Goal: Task Accomplishment & Management: Manage account settings

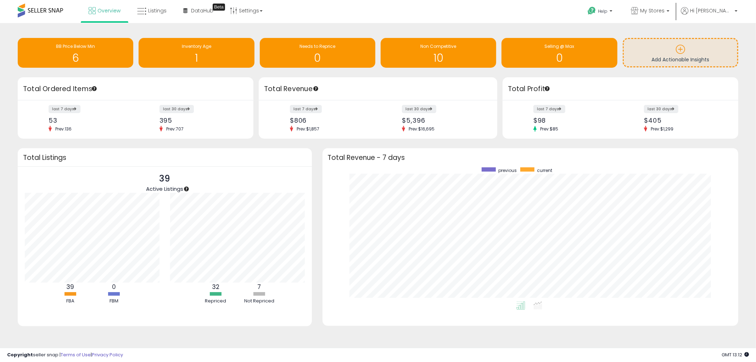
scroll to position [134, 402]
click at [665, 11] on span "My Stores" at bounding box center [652, 10] width 24 height 7
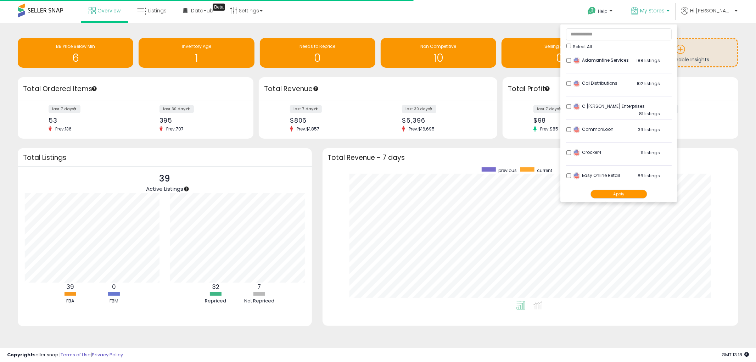
click at [632, 193] on button "Apply" at bounding box center [619, 194] width 57 height 9
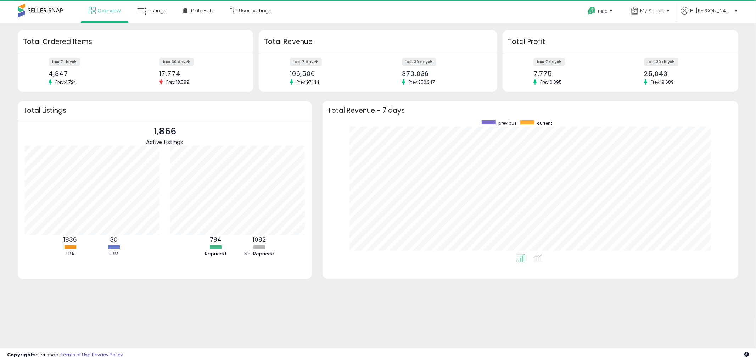
scroll to position [134, 402]
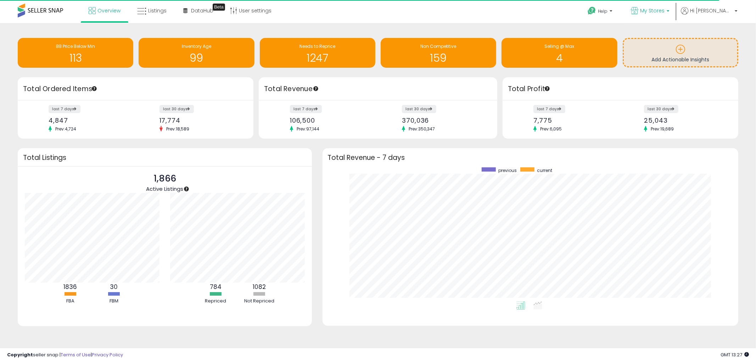
click at [665, 9] on span "My Stores" at bounding box center [652, 10] width 24 height 7
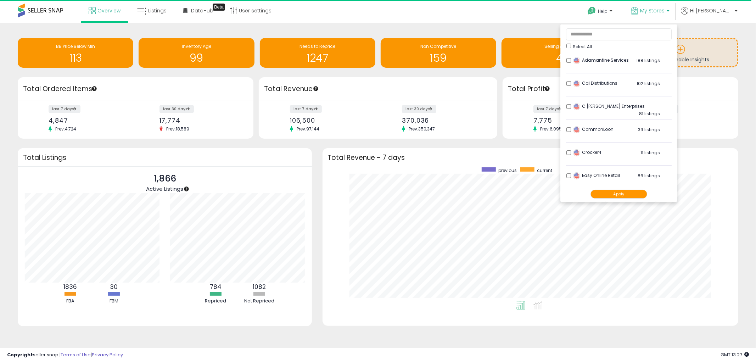
click at [637, 195] on button "Apply" at bounding box center [619, 194] width 57 height 9
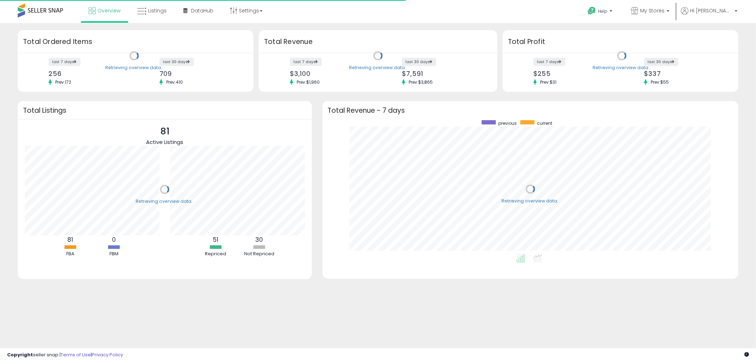
scroll to position [134, 402]
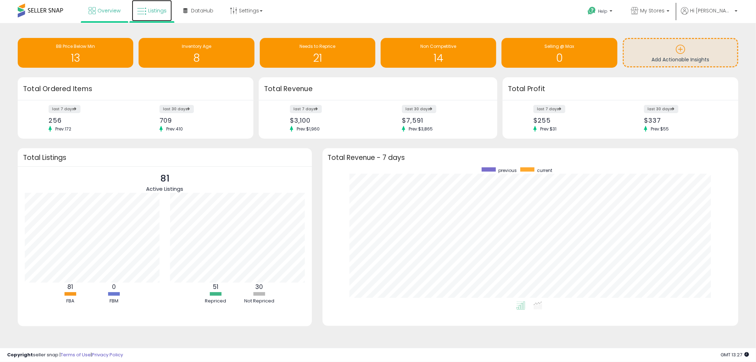
click at [162, 13] on span "Listings" at bounding box center [157, 10] width 18 height 7
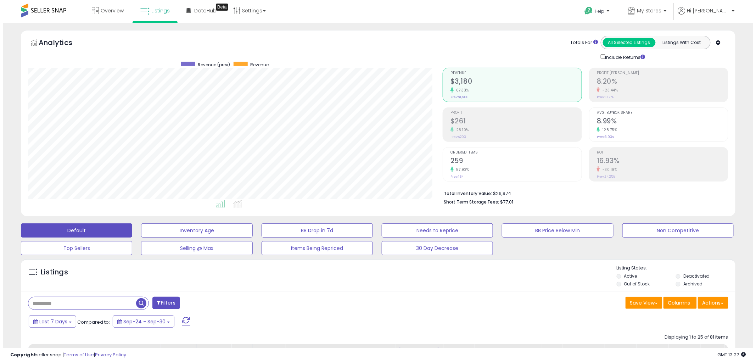
scroll to position [145, 415]
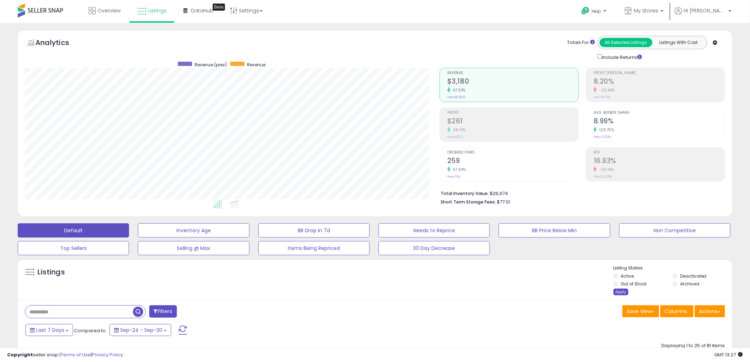
click at [626, 293] on div "Apply" at bounding box center [621, 292] width 15 height 7
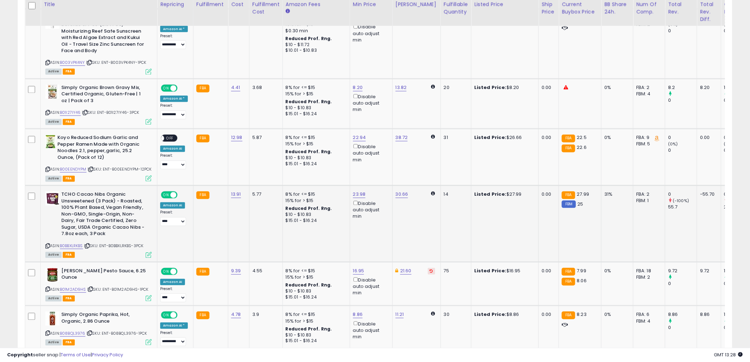
scroll to position [473, 0]
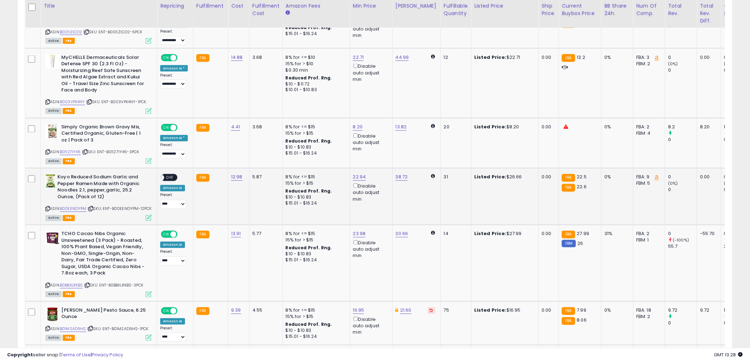
drag, startPoint x: 78, startPoint y: 196, endPoint x: 48, endPoint y: 196, distance: 30.5
click at [48, 207] on icon at bounding box center [47, 209] width 5 height 4
click at [164, 175] on span "OFF" at bounding box center [169, 178] width 11 height 6
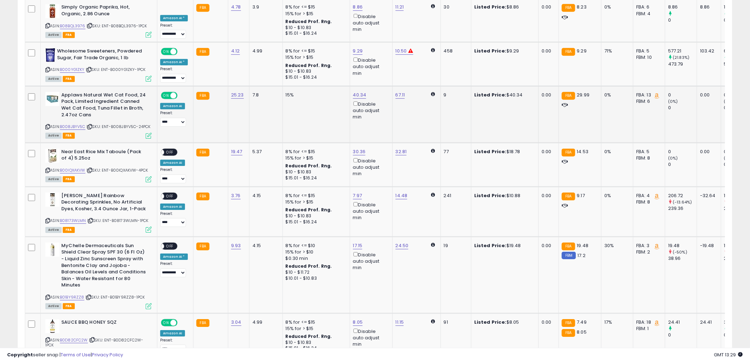
scroll to position [788, 0]
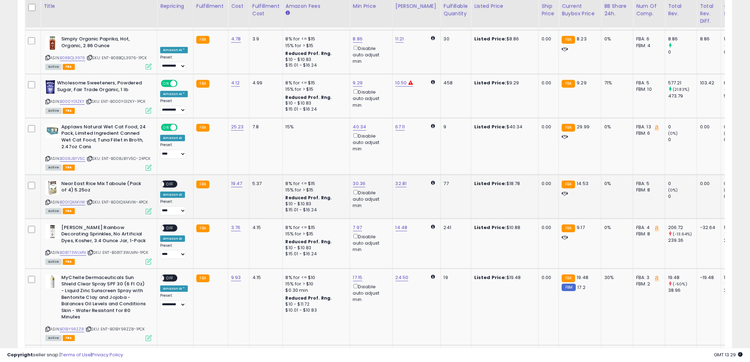
click at [48, 200] on icon at bounding box center [47, 202] width 5 height 4
click at [165, 181] on div "ON OFF" at bounding box center [158, 184] width 17 height 6
click at [165, 181] on span "OFF" at bounding box center [169, 184] width 11 height 6
click at [44, 245] on div "Watkins Rainbow Decorating Sprinkles, No Artificial Dyes, Kosher, 3.4 Ounce Jar…" at bounding box center [98, 243] width 108 height 39
click at [46, 251] on icon at bounding box center [47, 253] width 5 height 4
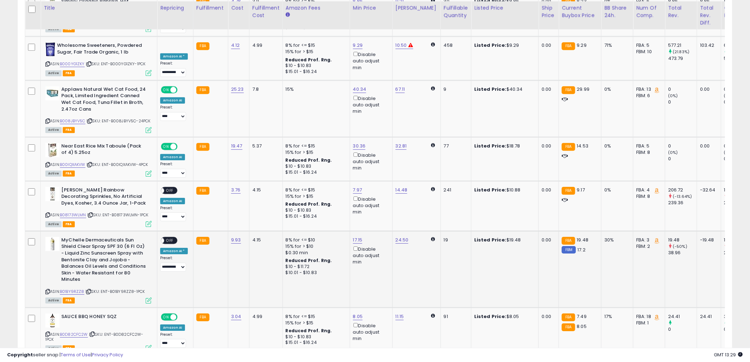
scroll to position [827, 0]
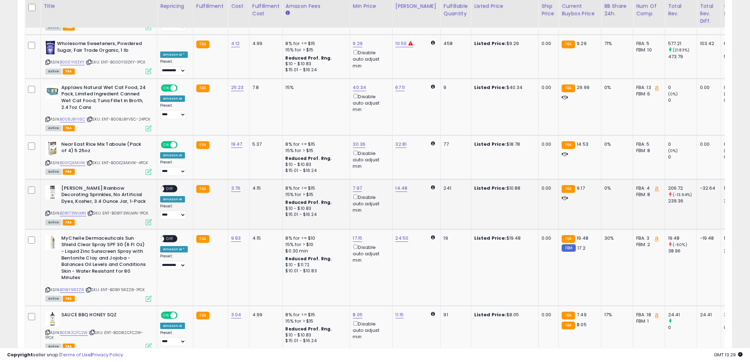
click at [45, 211] on icon at bounding box center [47, 213] width 5 height 4
click at [168, 185] on span "OFF" at bounding box center [169, 188] width 11 height 6
click at [49, 288] on icon at bounding box center [47, 290] width 5 height 4
click at [165, 235] on span "OFF" at bounding box center [169, 238] width 11 height 6
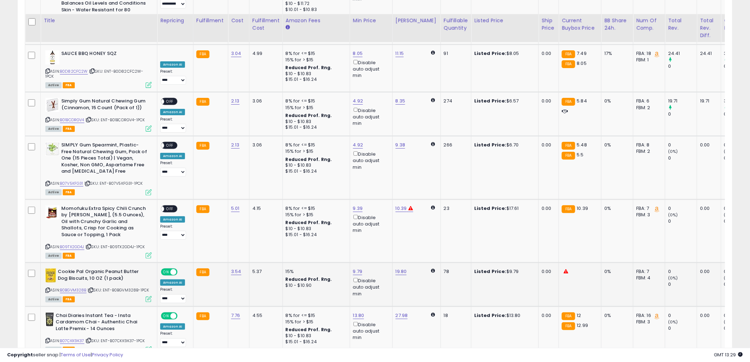
scroll to position [1103, 0]
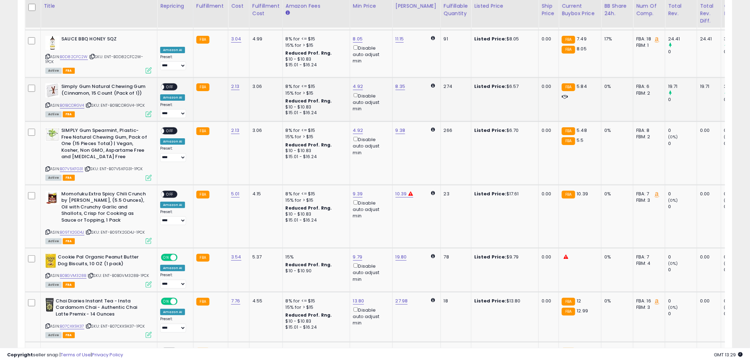
click at [45, 96] on div "Simply Gum Natural Chewing Gum (Cinnamon, 15 Count (Pack of 1)) ASIN: B01BCDRGV…" at bounding box center [98, 99] width 108 height 33
click at [46, 103] on icon at bounding box center [47, 105] width 5 height 4
click at [164, 84] on div "ON OFF" at bounding box center [158, 87] width 17 height 6
click at [162, 84] on span at bounding box center [161, 87] width 6 height 6
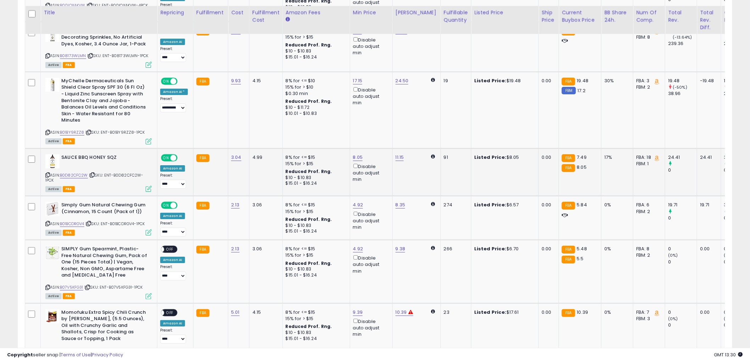
scroll to position [1064, 0]
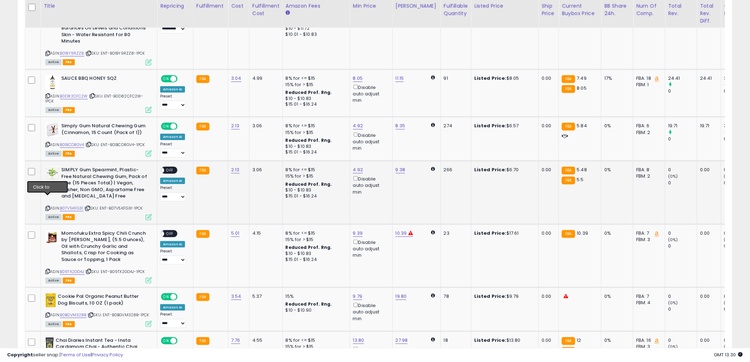
click at [48, 206] on icon at bounding box center [47, 208] width 5 height 4
click at [47, 206] on icon at bounding box center [47, 208] width 5 height 4
click at [165, 167] on span "OFF" at bounding box center [169, 170] width 11 height 6
click at [48, 269] on icon at bounding box center [47, 271] width 5 height 4
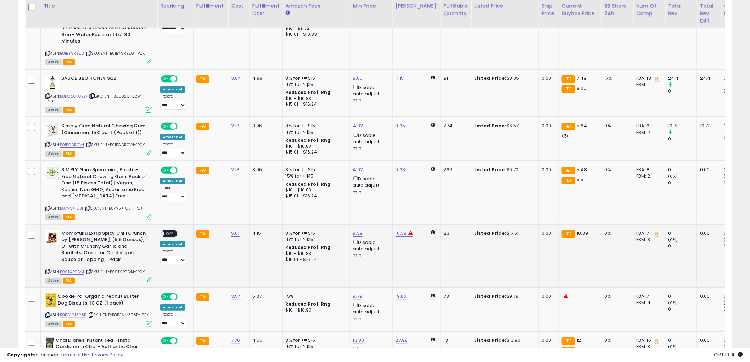
click at [48, 269] on icon at bounding box center [47, 271] width 5 height 4
click at [169, 230] on span "OFF" at bounding box center [169, 233] width 11 height 6
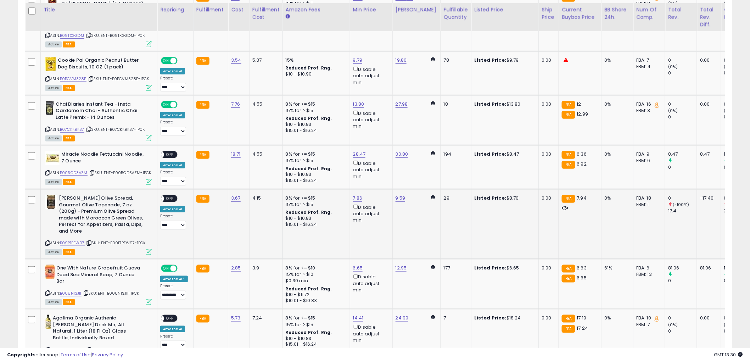
scroll to position [1339, 0]
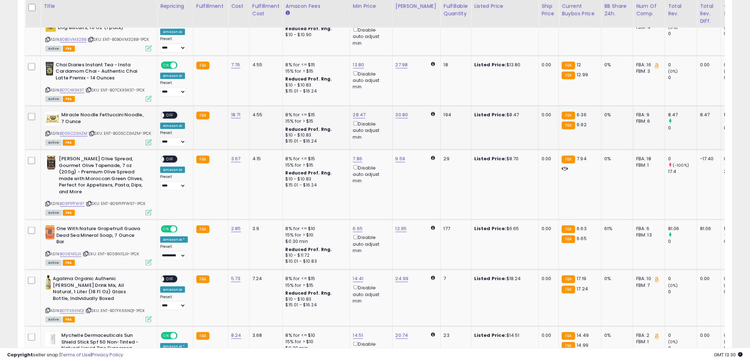
click at [48, 132] on icon at bounding box center [47, 134] width 5 height 4
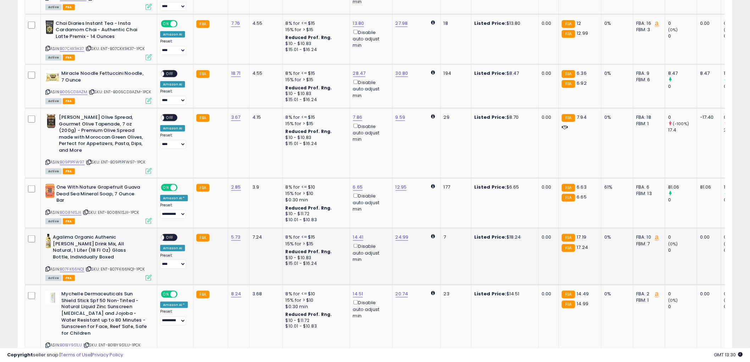
scroll to position [1352, 0]
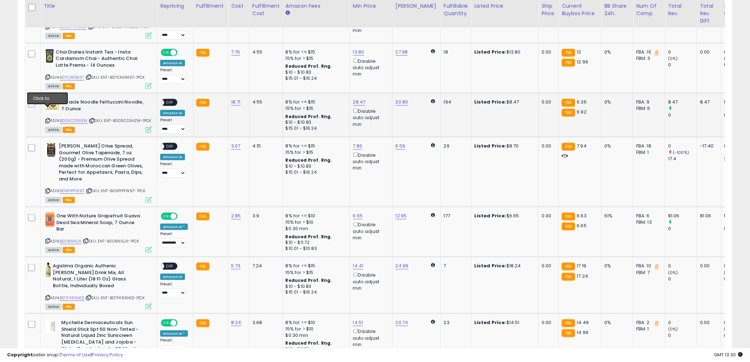
click at [49, 119] on icon at bounding box center [47, 121] width 5 height 4
click at [167, 100] on span "OFF" at bounding box center [169, 103] width 11 height 6
click at [47, 189] on icon at bounding box center [47, 191] width 5 height 4
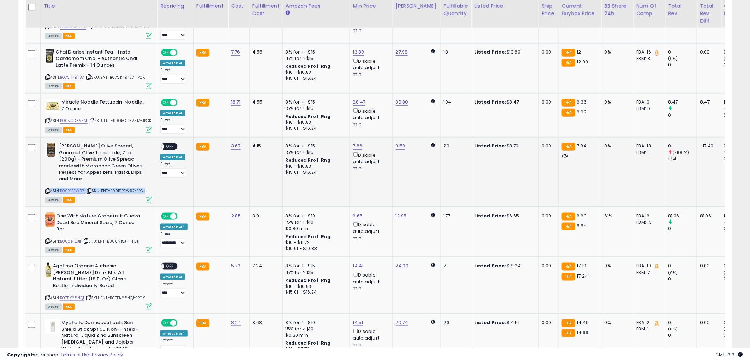
click at [164, 144] on span "OFF" at bounding box center [169, 147] width 11 height 6
click at [228, 168] on td "3.67" at bounding box center [238, 172] width 21 height 70
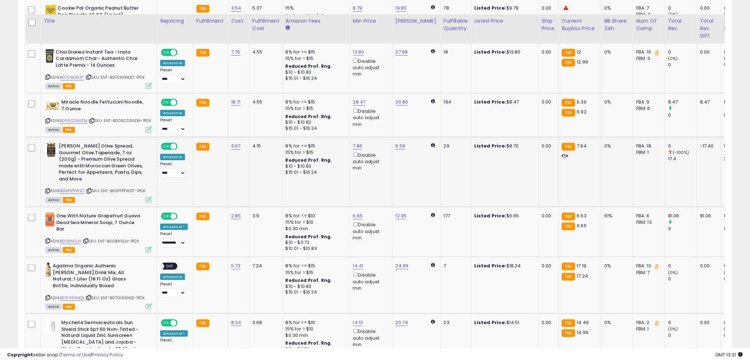
scroll to position [1391, 0]
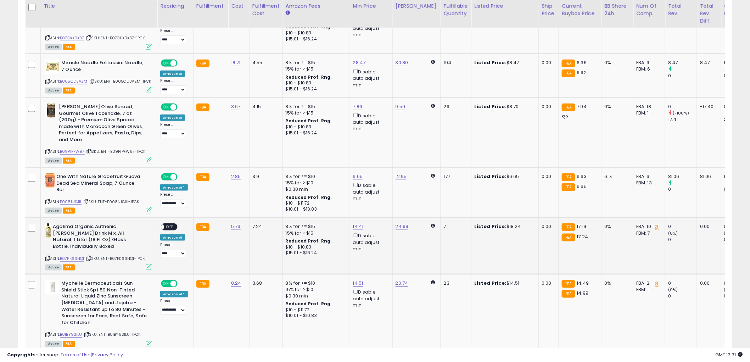
click at [48, 256] on icon at bounding box center [47, 258] width 5 height 4
click at [162, 224] on span at bounding box center [161, 227] width 6 height 6
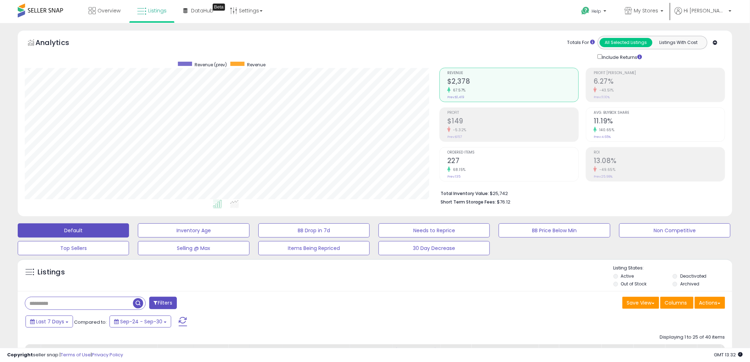
scroll to position [197, 0]
click at [659, 12] on span "My Stores" at bounding box center [646, 10] width 24 height 7
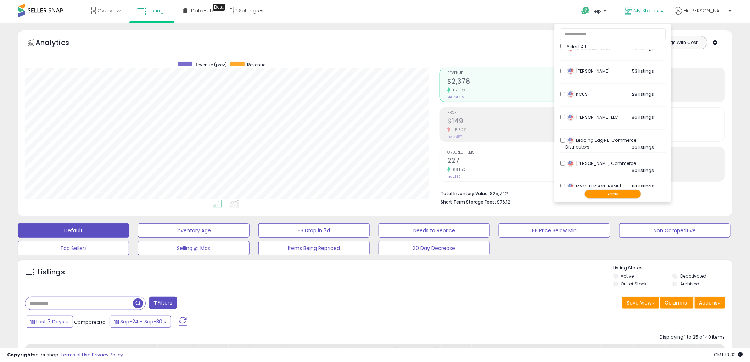
scroll to position [378, 0]
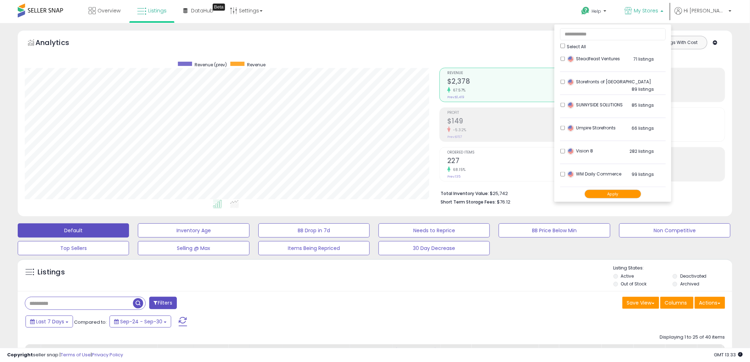
click at [659, 12] on span "My Stores" at bounding box center [646, 10] width 24 height 7
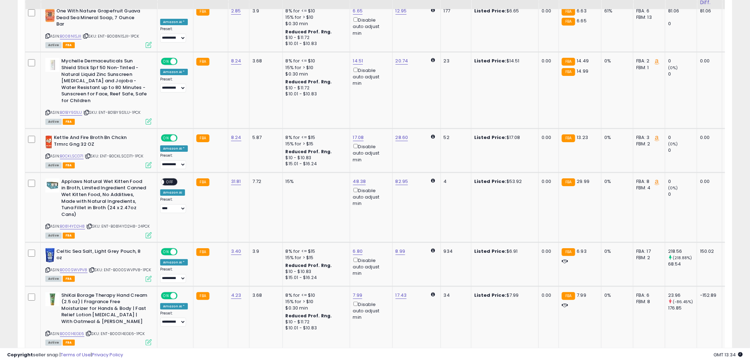
scroll to position [984, 0]
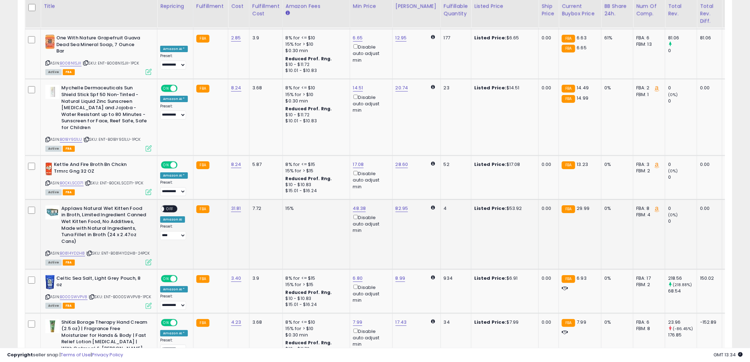
click at [47, 251] on icon at bounding box center [47, 253] width 5 height 4
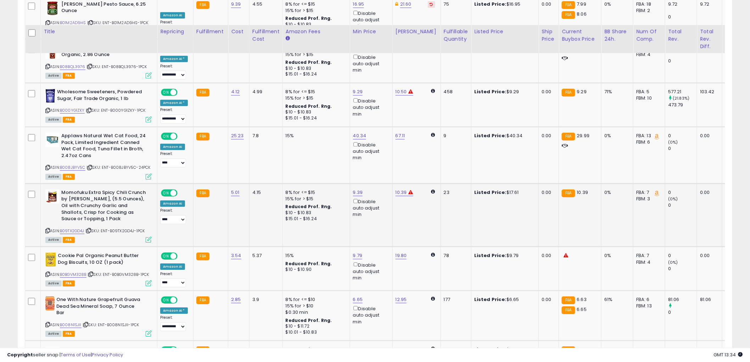
scroll to position [629, 0]
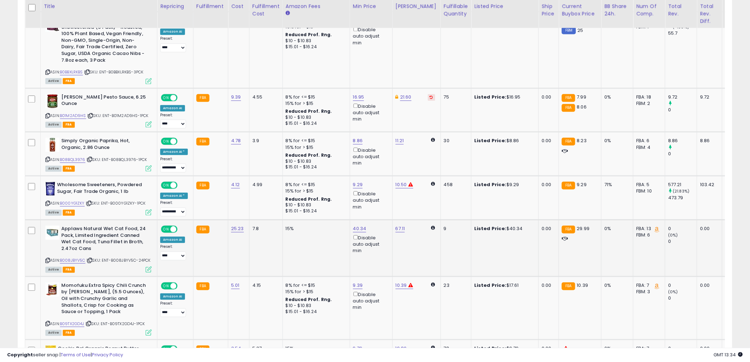
click at [44, 247] on div "Applaws Natural Wet Cat Food, 24 Pack, Limited Ingredient Canned Wet Cat Food, …" at bounding box center [98, 248] width 108 height 46
click at [45, 246] on div "Applaws Natural Wet Cat Food, 24 Pack, Limited Ingredient Canned Wet Cat Food, …" at bounding box center [98, 248] width 108 height 46
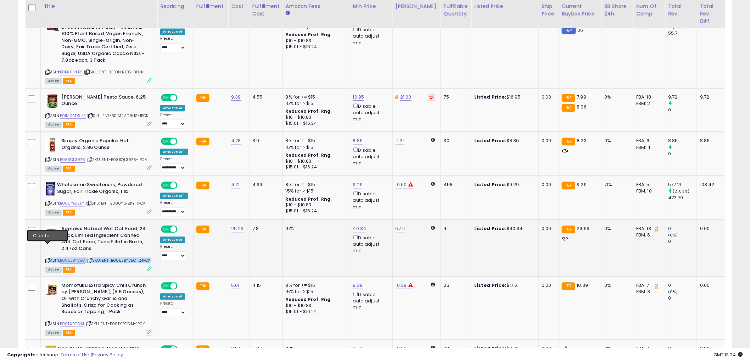
click at [46, 258] on icon at bounding box center [47, 260] width 5 height 4
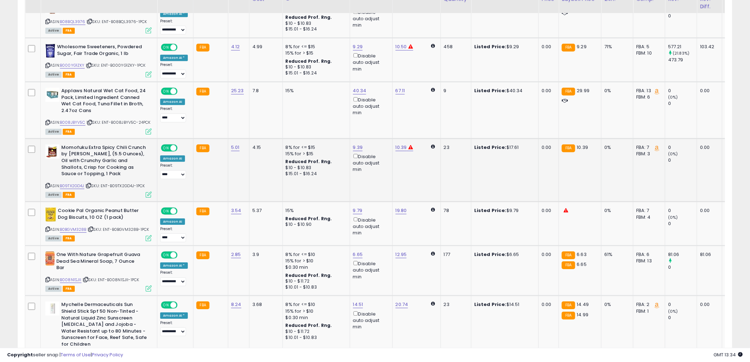
scroll to position [747, 0]
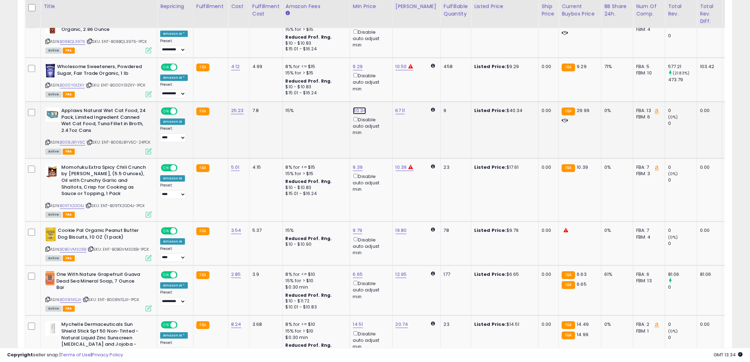
click at [359, 107] on link "40.34" at bounding box center [359, 110] width 13 height 7
drag, startPoint x: 360, startPoint y: 75, endPoint x: 281, endPoint y: 75, distance: 79.1
click at [276, 73] on tbody "**********" at bounding box center [536, 284] width 1022 height 1318
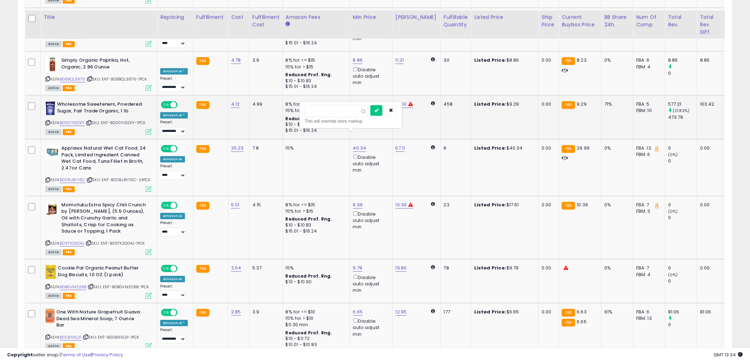
scroll to position [708, 0]
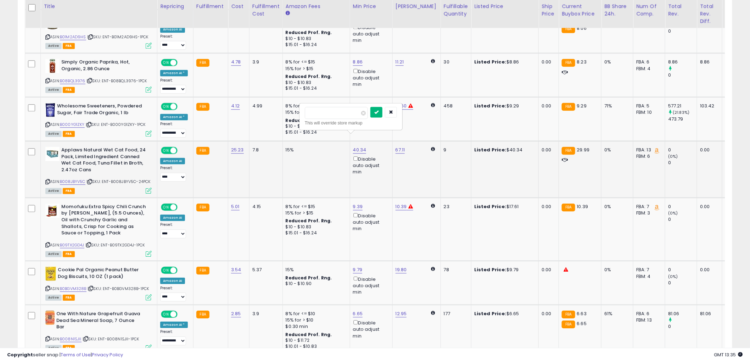
type input "*****"
click at [379, 111] on icon "submit" at bounding box center [376, 112] width 4 height 4
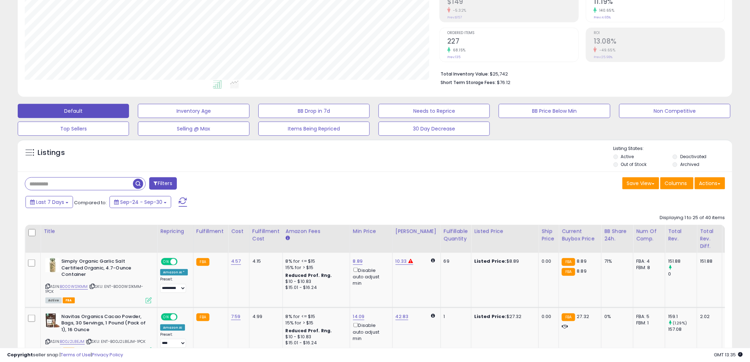
scroll to position [0, 0]
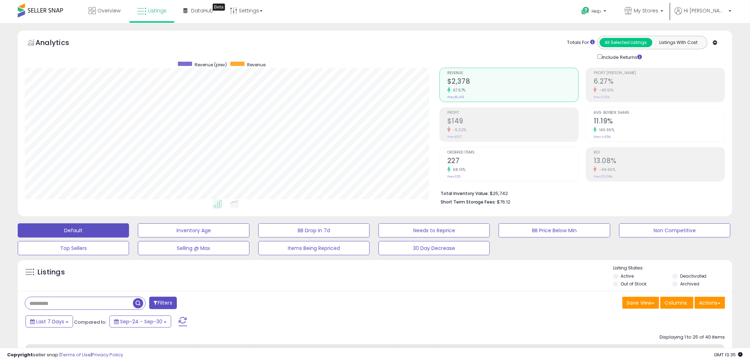
click at [78, 302] on input "text" at bounding box center [79, 303] width 108 height 12
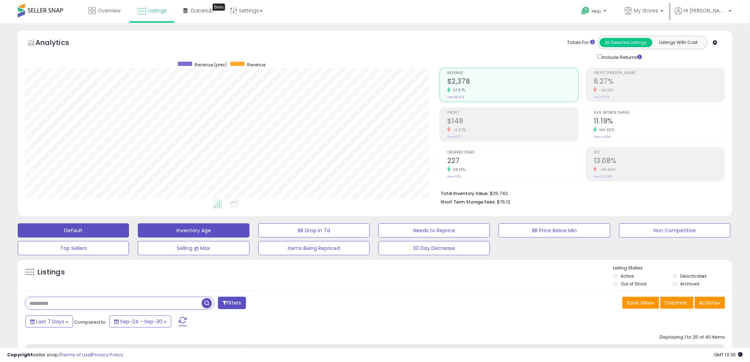
paste input "**********"
type input "**********"
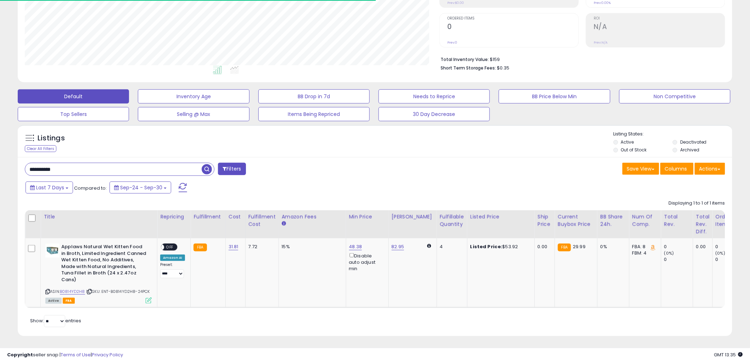
scroll to position [145, 415]
click at [354, 249] on link "48.38" at bounding box center [355, 246] width 13 height 7
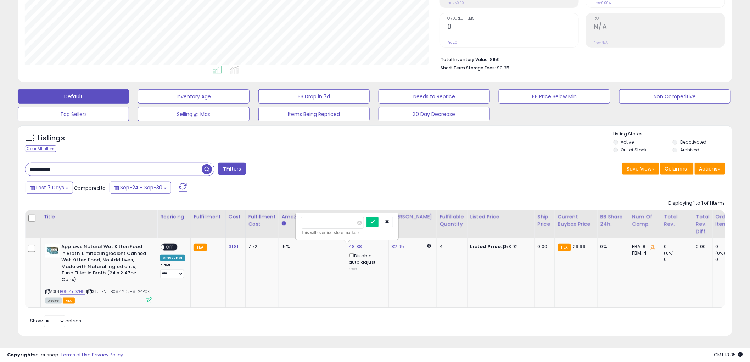
drag, startPoint x: 307, startPoint y: 222, endPoint x: 300, endPoint y: 234, distance: 14.5
click at [278, 222] on table "Title Repricing" at bounding box center [530, 259] width 1011 height 98
type input "*****"
click at [379, 222] on button "submit" at bounding box center [373, 222] width 12 height 11
click at [167, 248] on span "OFF" at bounding box center [169, 247] width 11 height 6
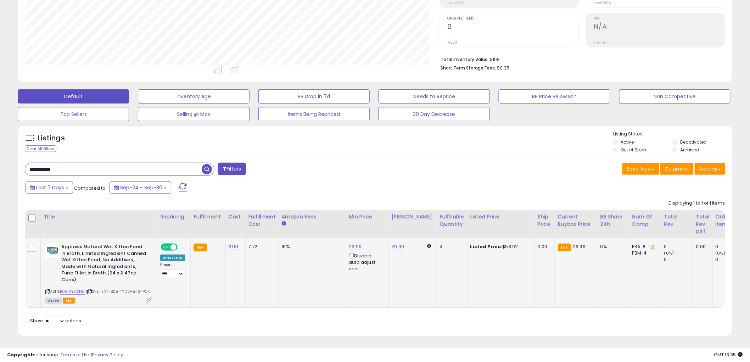
click at [314, 284] on td "15%" at bounding box center [312, 272] width 67 height 69
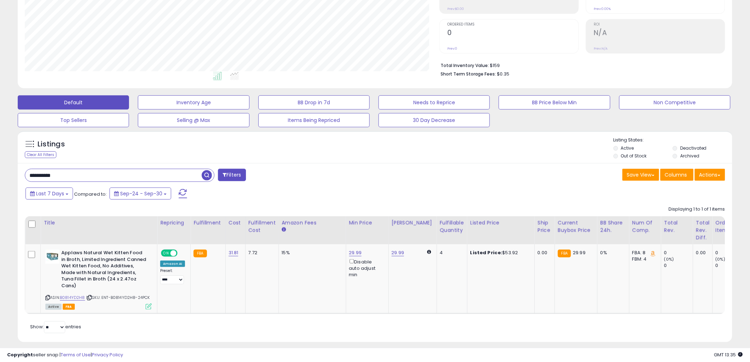
scroll to position [134, 0]
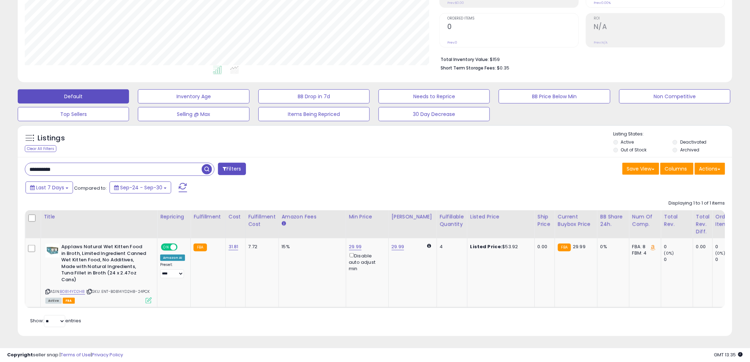
drag, startPoint x: 149, startPoint y: 167, endPoint x: -35, endPoint y: 158, distance: 184.2
click at [0, 158] on html "Unable to login Retrieving listings data.. has not yet accepted the Terms of Us…" at bounding box center [375, 47] width 750 height 362
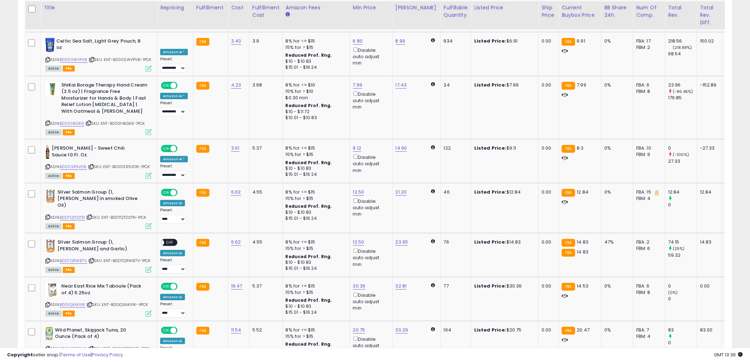
scroll to position [1358, 0]
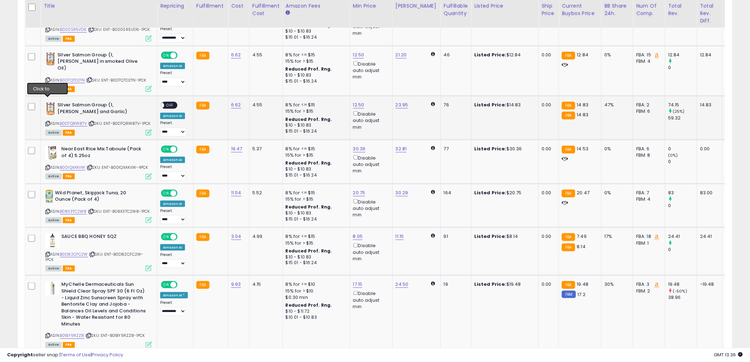
click at [46, 122] on icon at bounding box center [47, 124] width 5 height 4
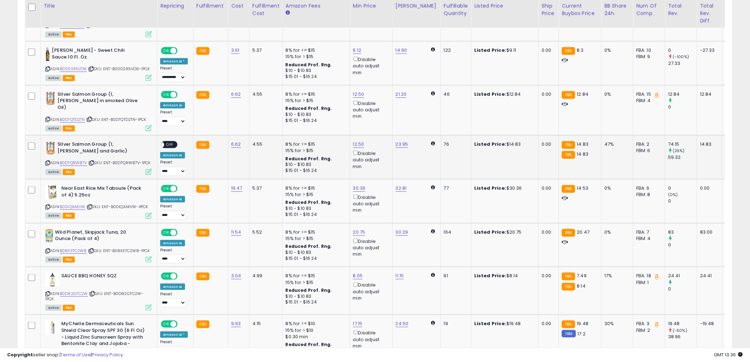
click at [46, 161] on icon at bounding box center [47, 163] width 5 height 4
click at [164, 142] on div "ON OFF" at bounding box center [158, 145] width 17 height 6
click at [167, 142] on span "OFF" at bounding box center [169, 145] width 11 height 6
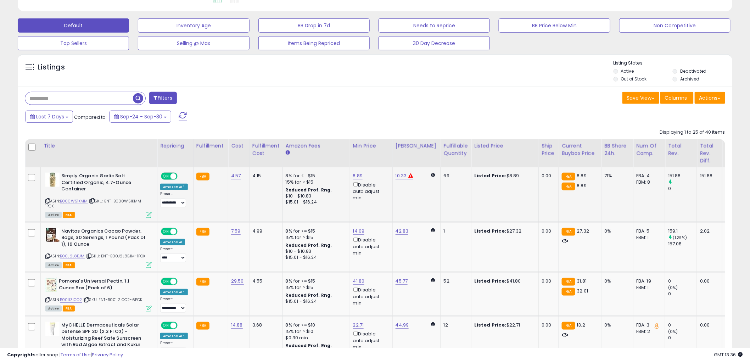
scroll to position [0, 0]
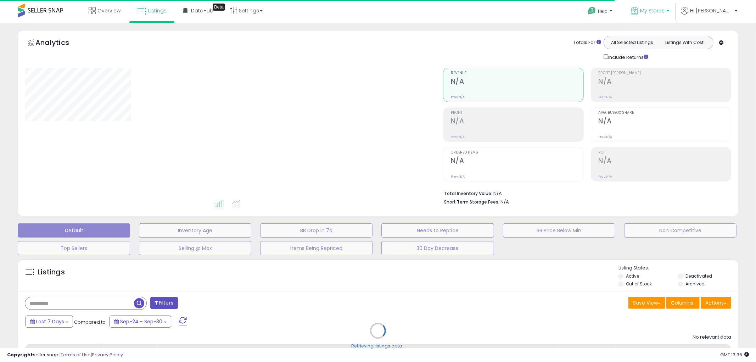
click at [664, 11] on span "My Stores" at bounding box center [652, 10] width 24 height 7
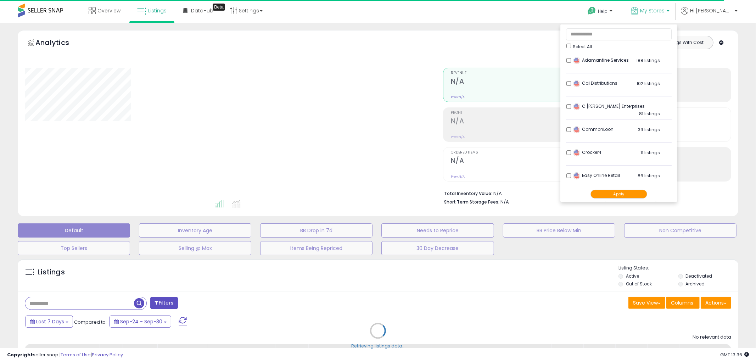
click at [623, 193] on button "Apply" at bounding box center [619, 194] width 57 height 9
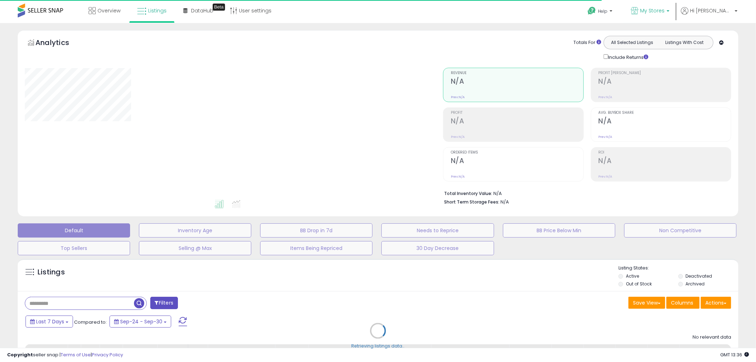
click at [665, 12] on span "My Stores" at bounding box center [652, 10] width 24 height 7
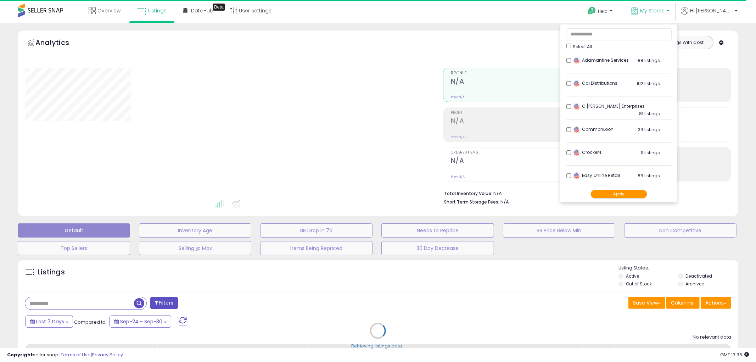
click at [585, 110] on ul "Select All Adamantine Services 188 listings" at bounding box center [619, 112] width 117 height 177
click at [591, 107] on div "C Everett Enterprises 81 listings" at bounding box center [616, 108] width 89 height 11
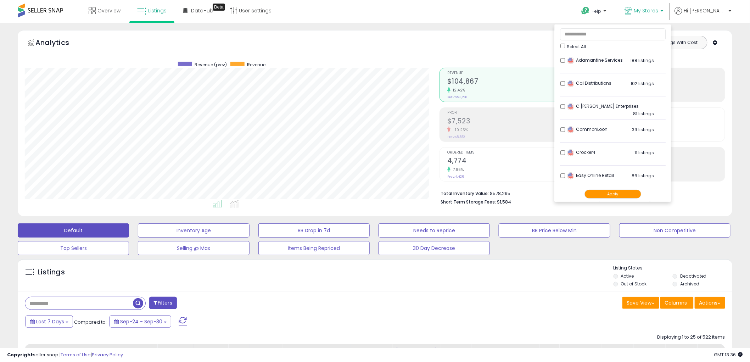
scroll to position [145, 415]
click at [623, 195] on button "Apply" at bounding box center [613, 194] width 57 height 9
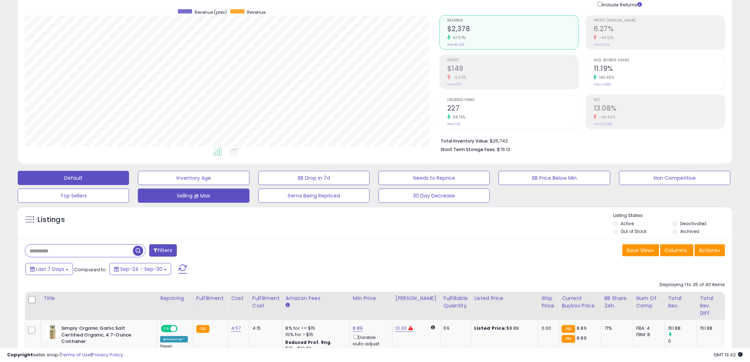
scroll to position [79, 0]
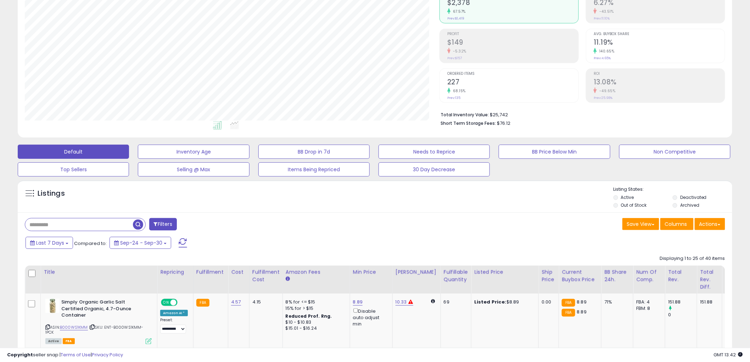
click at [80, 222] on input "text" at bounding box center [79, 224] width 108 height 12
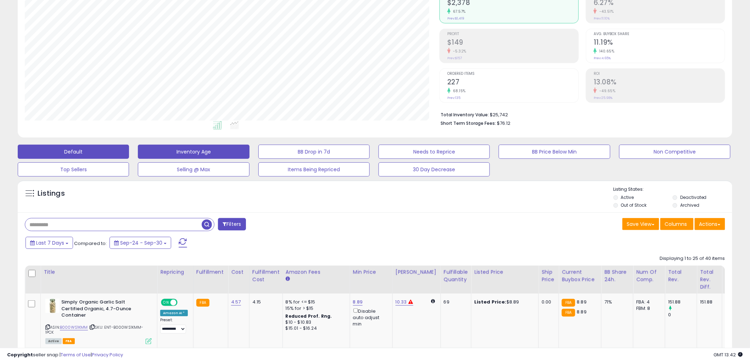
paste input "**********"
type input "**********"
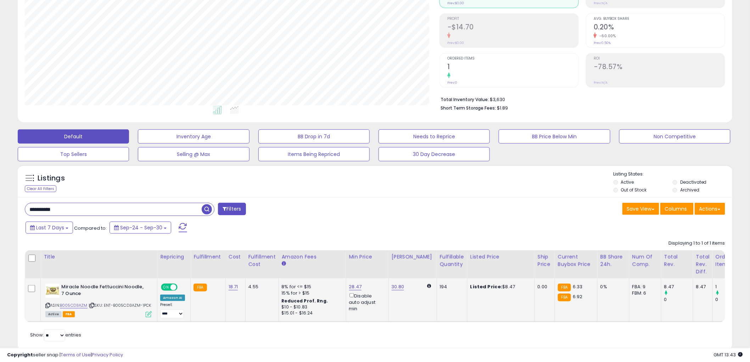
scroll to position [115, 0]
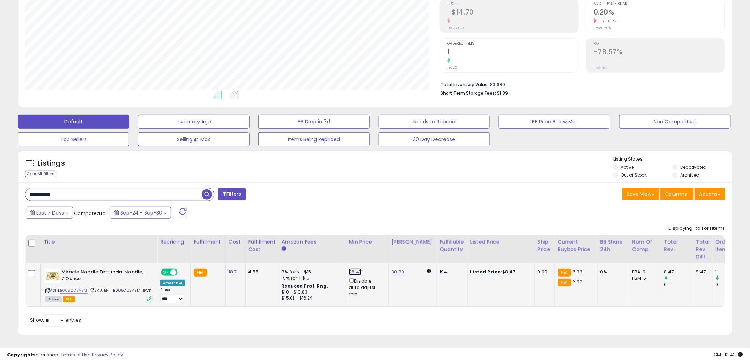
click at [353, 268] on link "28.47" at bounding box center [355, 271] width 13 height 7
drag, startPoint x: 313, startPoint y: 242, endPoint x: 307, endPoint y: 247, distance: 8.6
click at [282, 238] on table "Title Repricing" at bounding box center [532, 271] width 1014 height 72
type input "****"
click at [379, 242] on button "submit" at bounding box center [373, 247] width 12 height 11
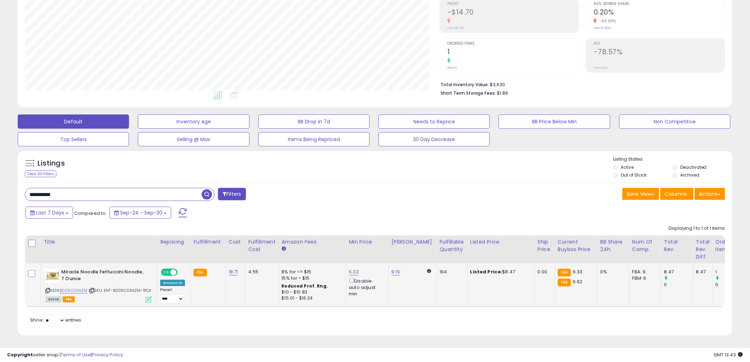
click at [48, 289] on icon at bounding box center [47, 291] width 5 height 4
click at [47, 289] on icon at bounding box center [47, 291] width 5 height 4
click at [234, 268] on link "18.71" at bounding box center [234, 271] width 10 height 7
drag, startPoint x: 213, startPoint y: 250, endPoint x: 164, endPoint y: 246, distance: 49.1
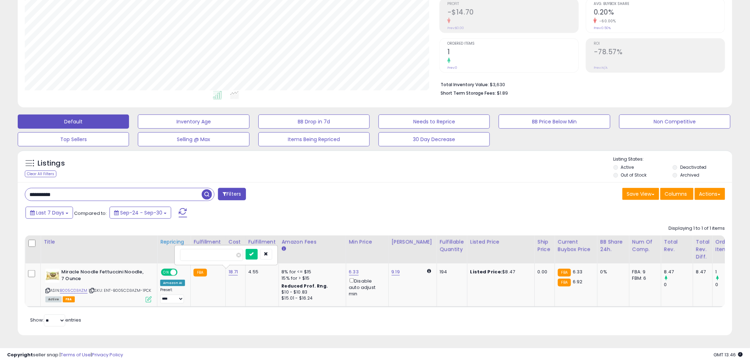
click at [164, 246] on table "Title Repricing" at bounding box center [532, 271] width 1014 height 72
type input "****"
click at [254, 252] on icon "submit" at bounding box center [252, 254] width 4 height 4
click at [247, 286] on td "4.55" at bounding box center [261, 284] width 33 height 43
click at [240, 293] on td "3.24" at bounding box center [235, 284] width 20 height 43
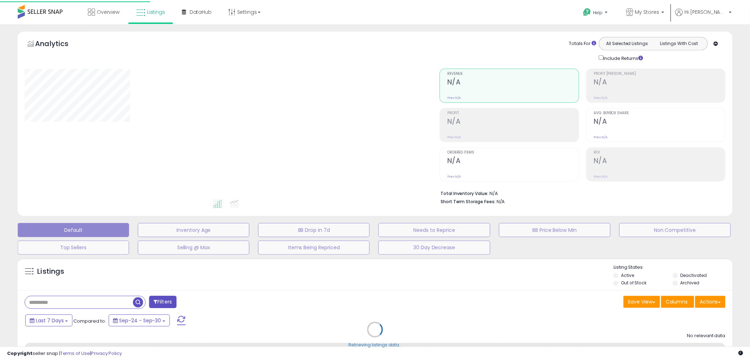
scroll to position [79, 0]
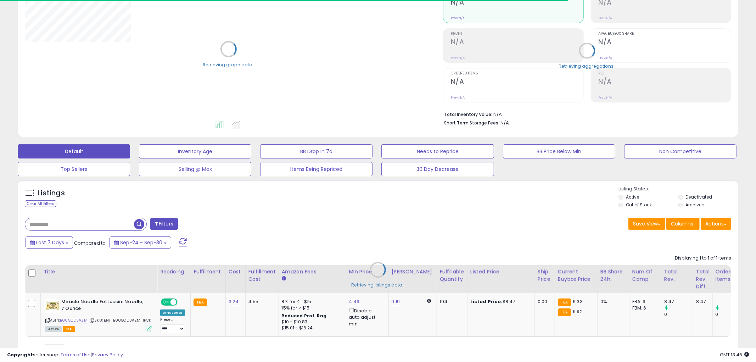
type input "**********"
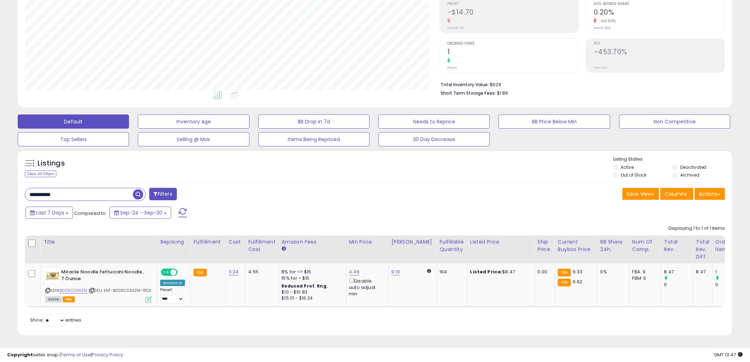
scroll to position [115, 0]
drag, startPoint x: 90, startPoint y: 186, endPoint x: -17, endPoint y: 185, distance: 107.1
click at [0, 185] on html "Unable to login Retrieving listings data.. has not yet accepted the Terms of Us…" at bounding box center [375, 72] width 750 height 362
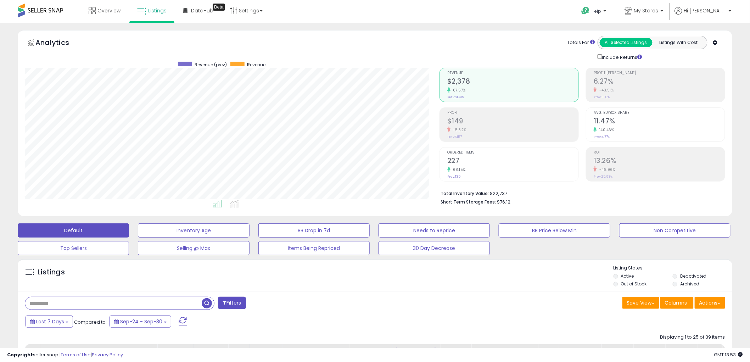
scroll to position [197, 0]
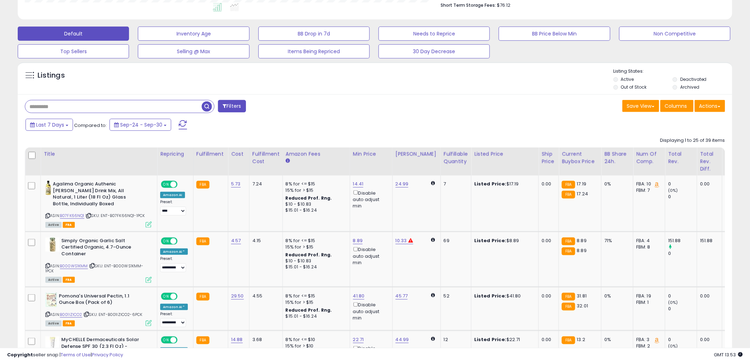
click at [116, 106] on input "text" at bounding box center [113, 106] width 177 height 12
paste input "**********"
type input "**********"
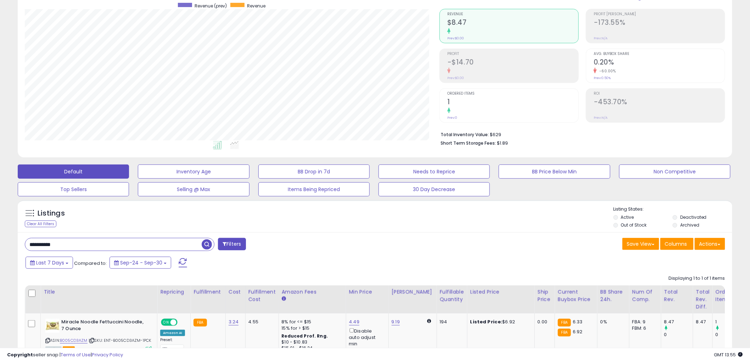
scroll to position [0, 0]
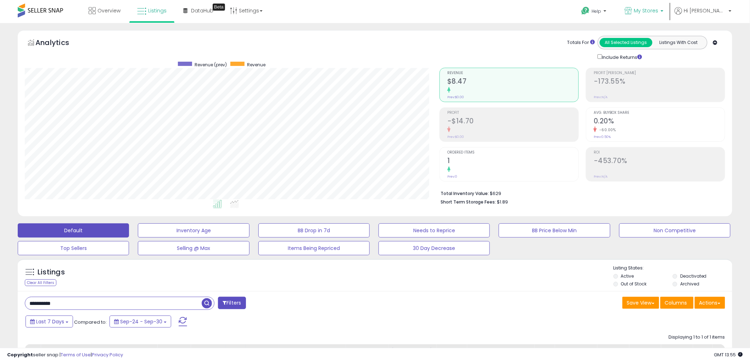
click at [659, 12] on span "My Stores" at bounding box center [646, 10] width 24 height 7
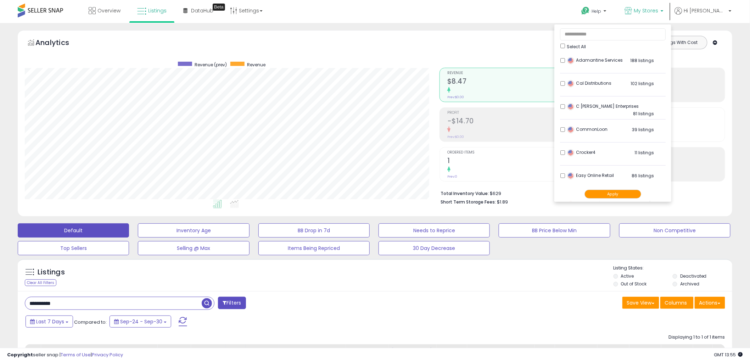
click at [623, 194] on button "Apply" at bounding box center [613, 194] width 57 height 9
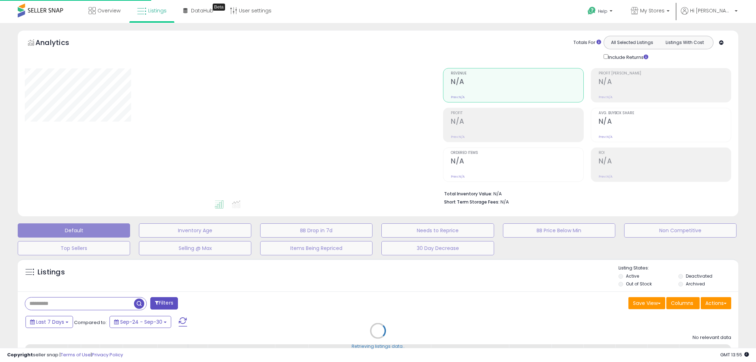
type input "**********"
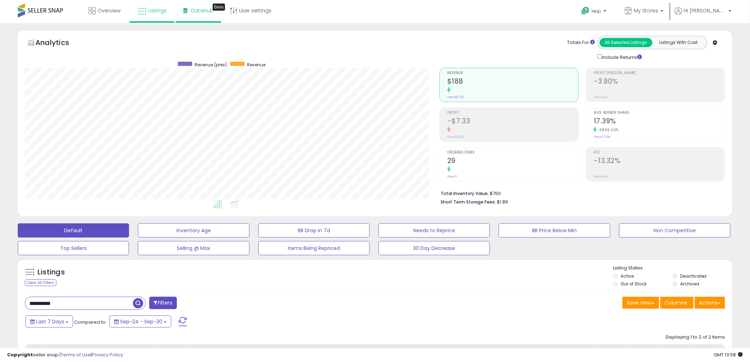
scroll to position [145, 415]
click at [659, 13] on span "My Stores" at bounding box center [646, 10] width 24 height 7
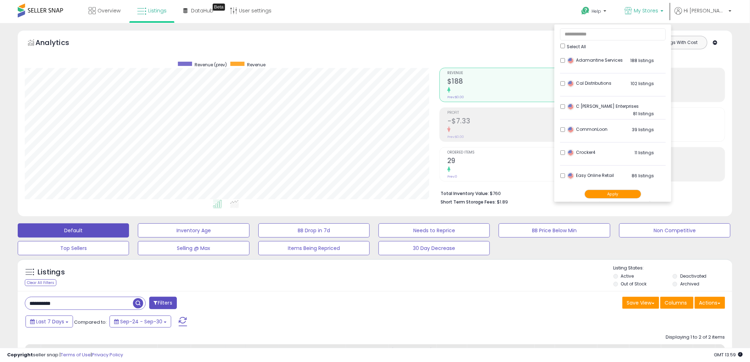
click at [629, 196] on button "Apply" at bounding box center [613, 194] width 57 height 9
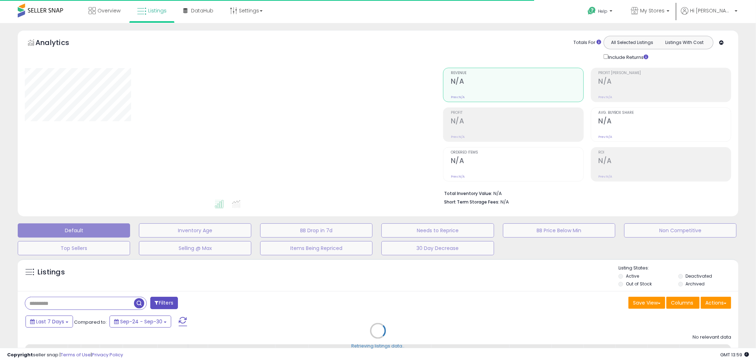
type input "**********"
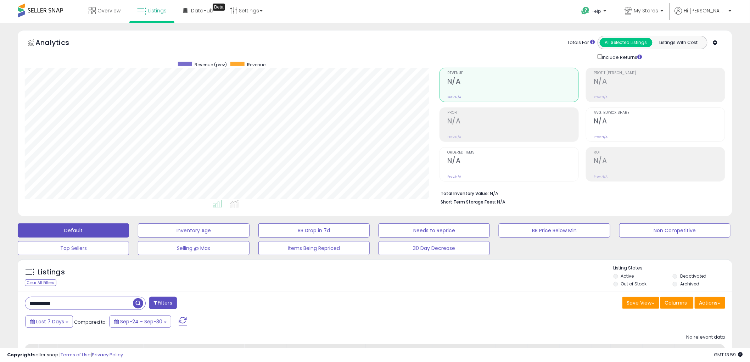
scroll to position [145, 415]
click at [155, 8] on span "Listings" at bounding box center [157, 10] width 18 height 7
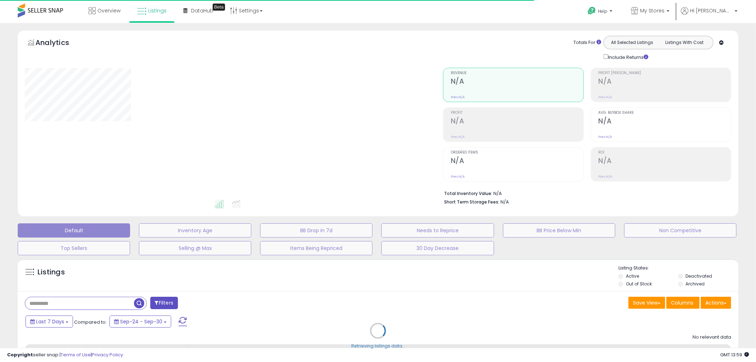
click at [623, 282] on div "Retrieving listings data.." at bounding box center [377, 336] width 731 height 162
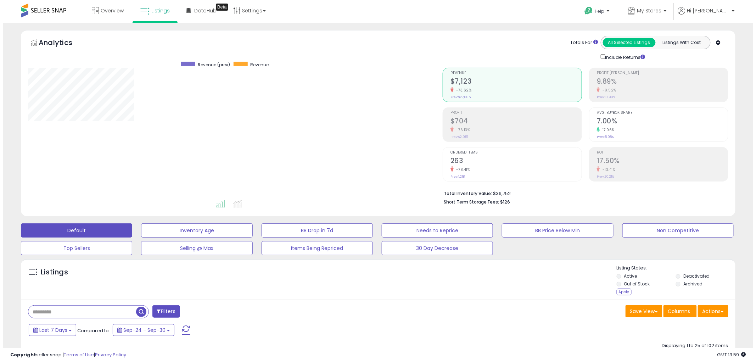
scroll to position [145, 415]
click at [621, 293] on div "Apply" at bounding box center [621, 292] width 15 height 7
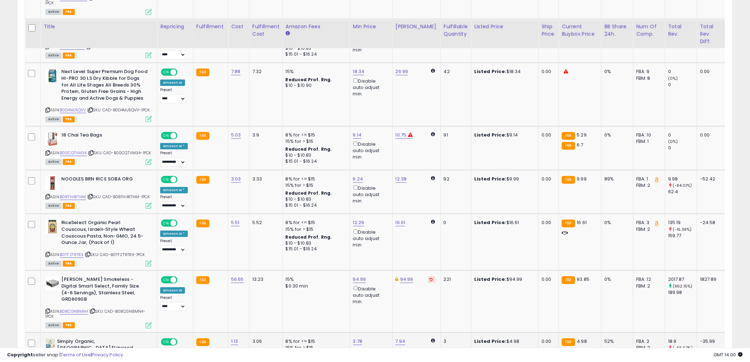
scroll to position [841, 0]
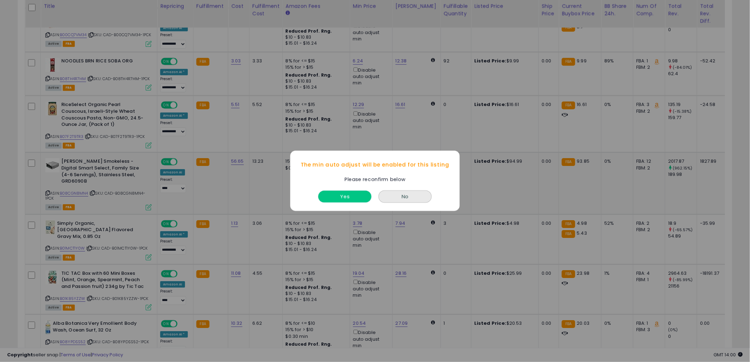
click at [350, 197] on button "Yes" at bounding box center [344, 197] width 53 height 12
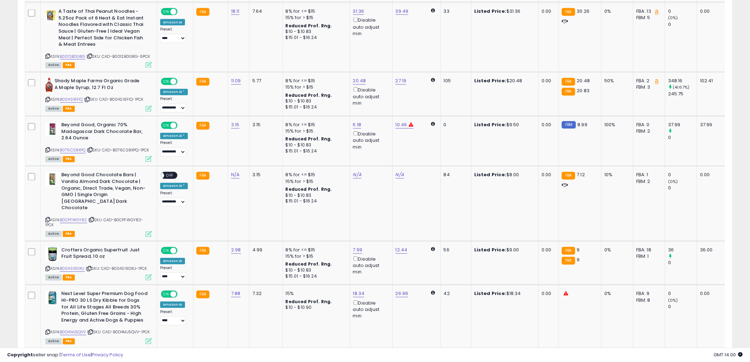
scroll to position [447, 0]
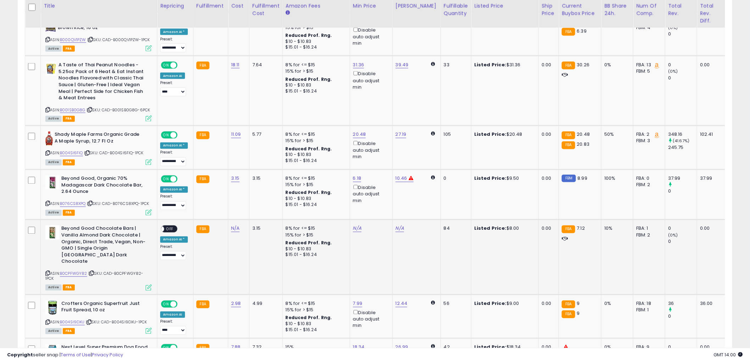
click at [48, 262] on div "ASIN: B0CPFWGY82 | SKU: CAD-B0CPFWGY82-1PCK Active FBA" at bounding box center [98, 257] width 106 height 64
click at [48, 272] on icon at bounding box center [47, 274] width 5 height 4
click at [231, 229] on link "N/A" at bounding box center [235, 228] width 9 height 7
click at [225, 218] on div at bounding box center [228, 210] width 102 height 19
click at [225, 212] on input "number" at bounding box center [213, 211] width 63 height 12
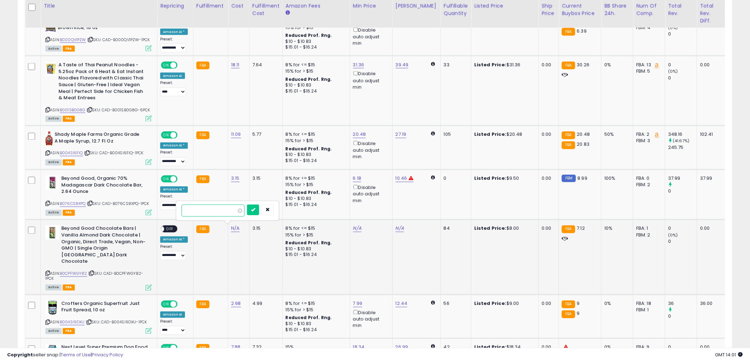
paste input "****"
type input "****"
click at [255, 211] on icon "submit" at bounding box center [253, 209] width 4 height 4
click at [165, 229] on span "OFF" at bounding box center [169, 229] width 11 height 6
click at [246, 261] on td "4.02" at bounding box center [238, 257] width 21 height 75
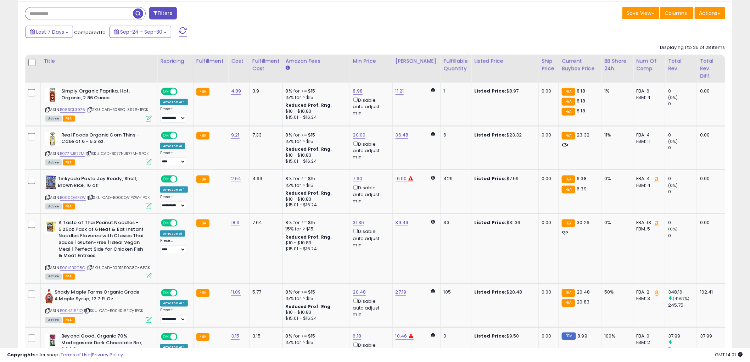
scroll to position [211, 0]
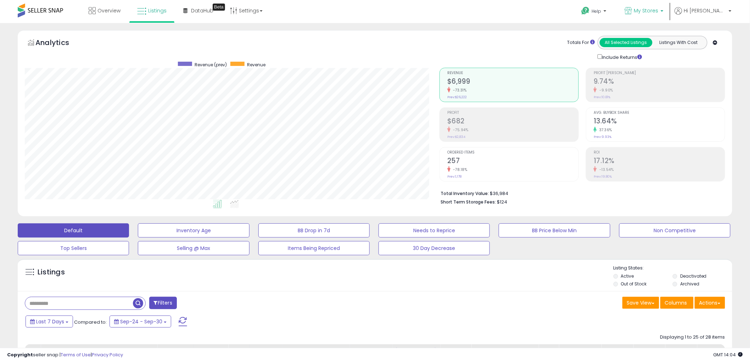
click at [659, 11] on span "My Stores" at bounding box center [646, 10] width 24 height 7
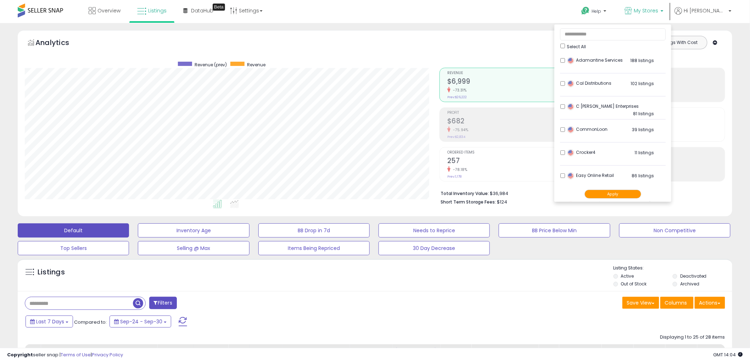
click at [619, 194] on button "Apply" at bounding box center [613, 194] width 57 height 9
